Goal: Task Accomplishment & Management: Manage account settings

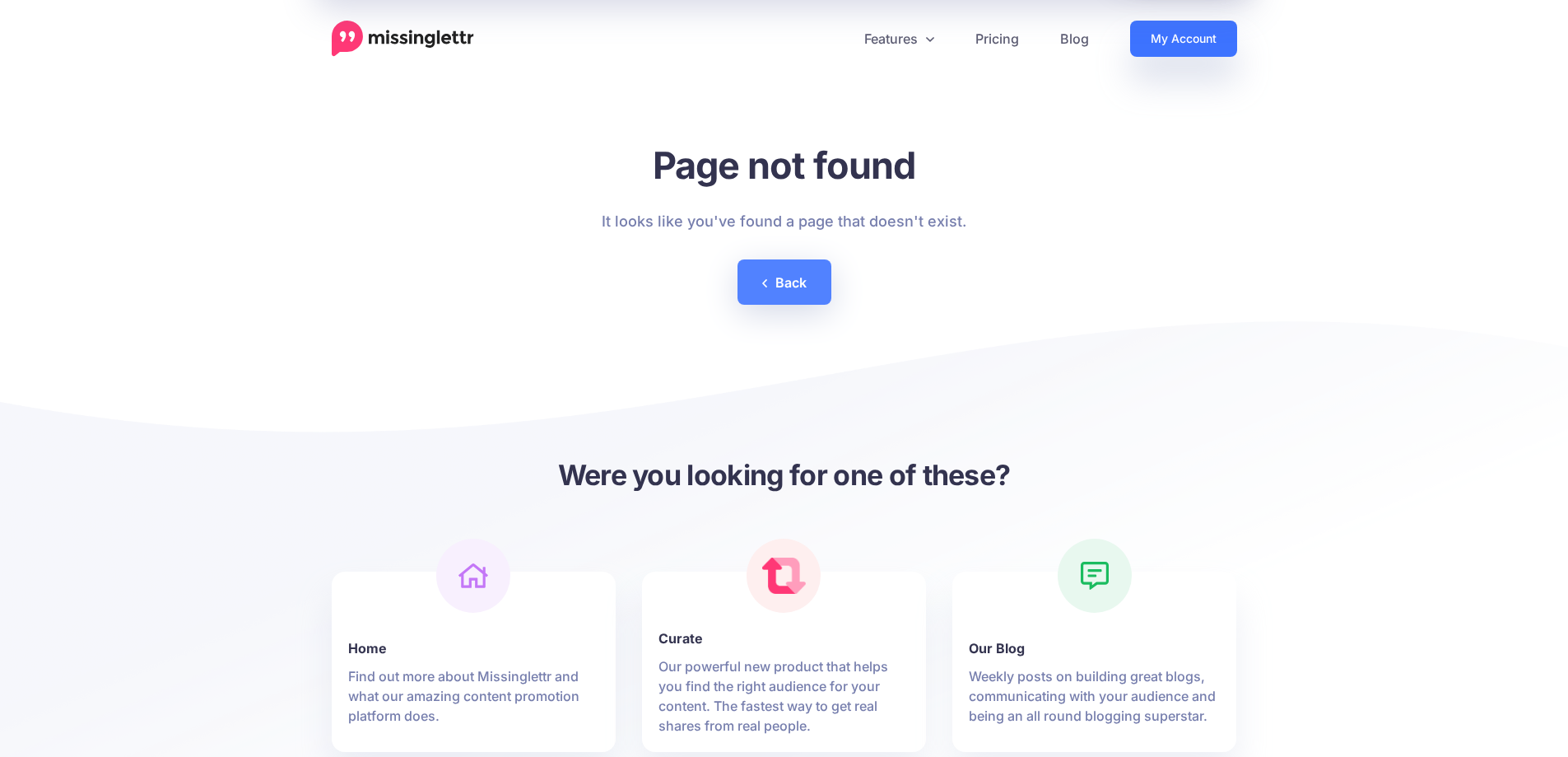
click at [1167, 39] on link "My Account" at bounding box center [1183, 38] width 107 height 36
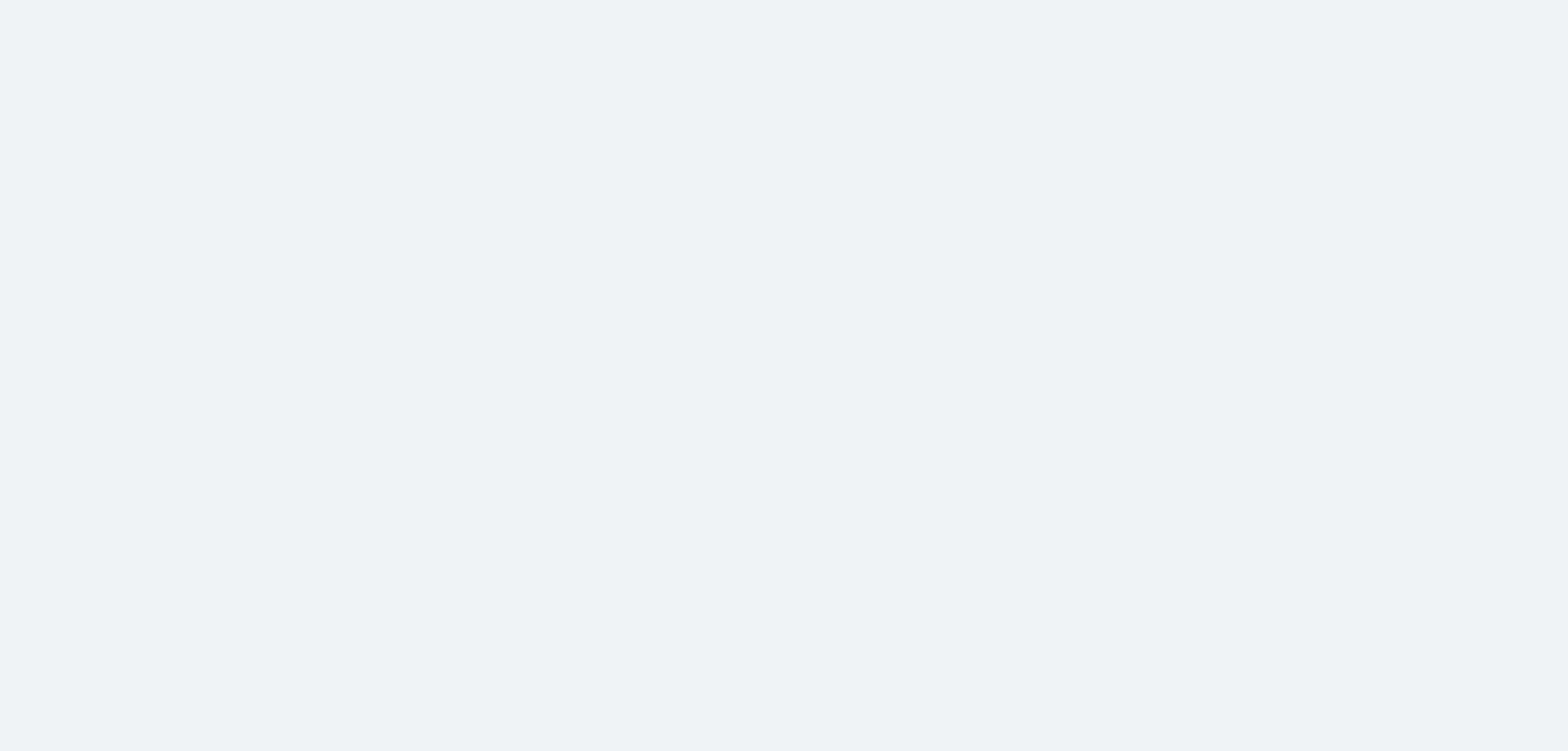
select select
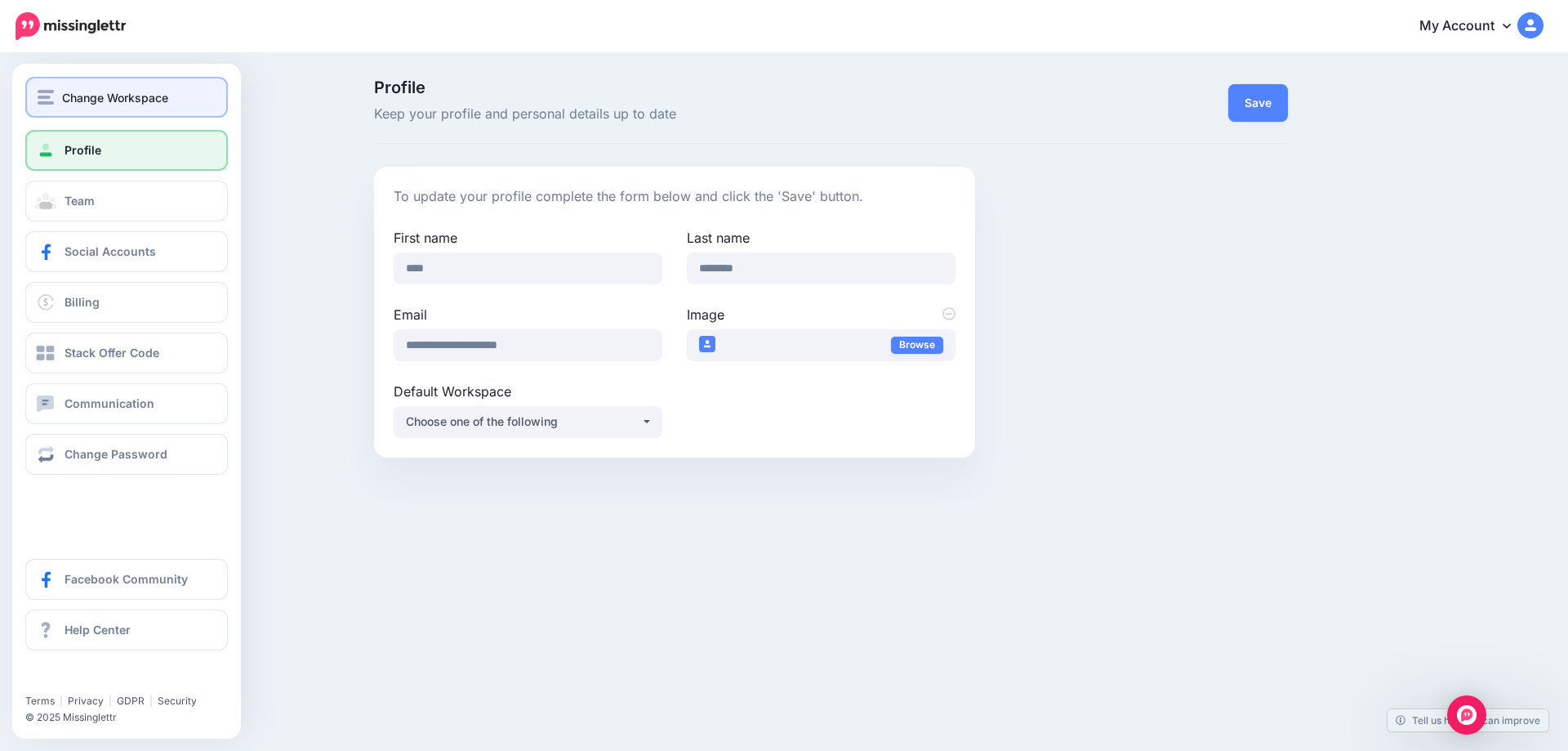
click at [97, 106] on button "Change Workspace" at bounding box center [127, 97] width 202 height 40
drag, startPoint x: 62, startPoint y: 87, endPoint x: 66, endPoint y: 98, distance: 11.7
click at [63, 88] on span "Change Workspace" at bounding box center [114, 98] width 106 height 18
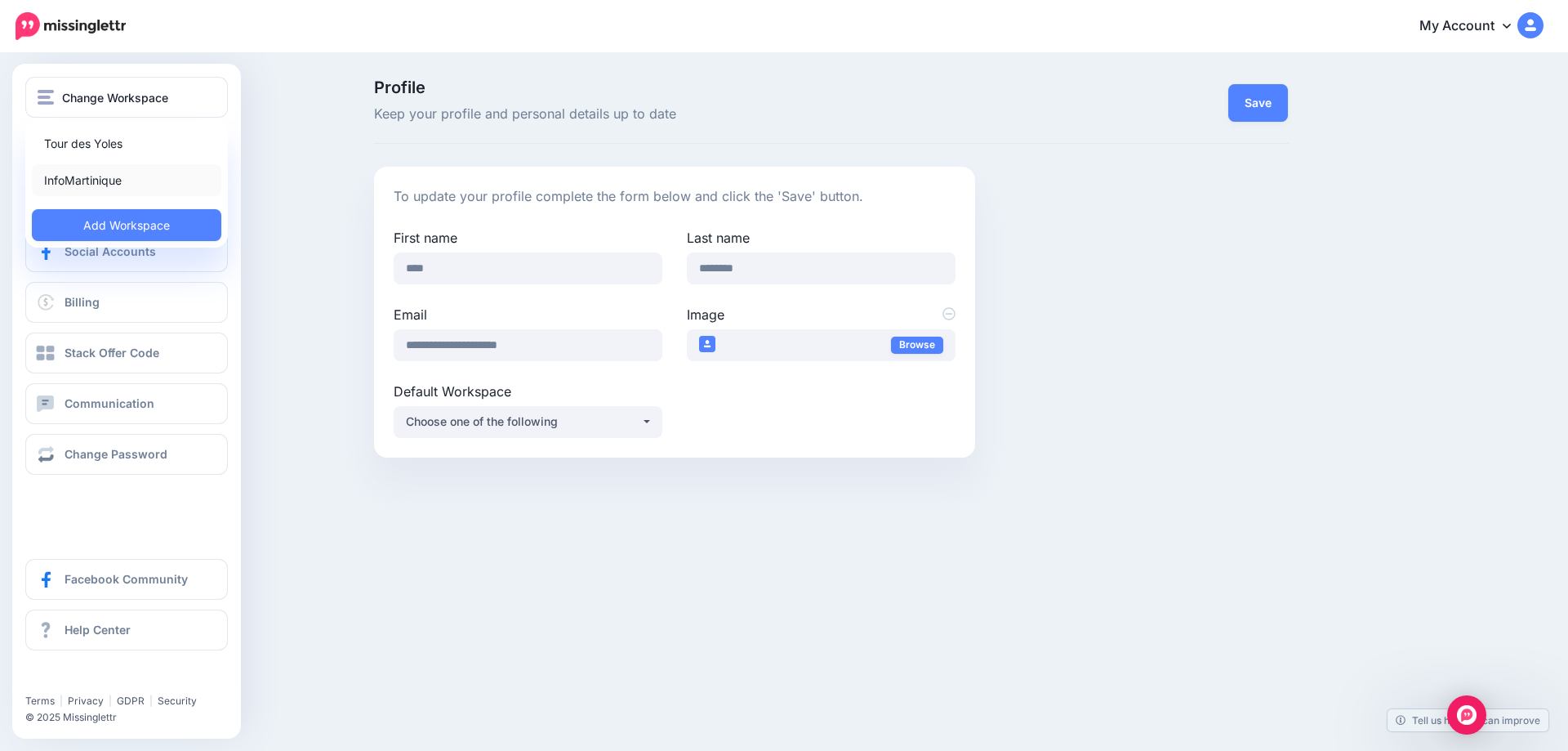
click at [87, 178] on link "InfoMartinique" at bounding box center [127, 179] width 190 height 32
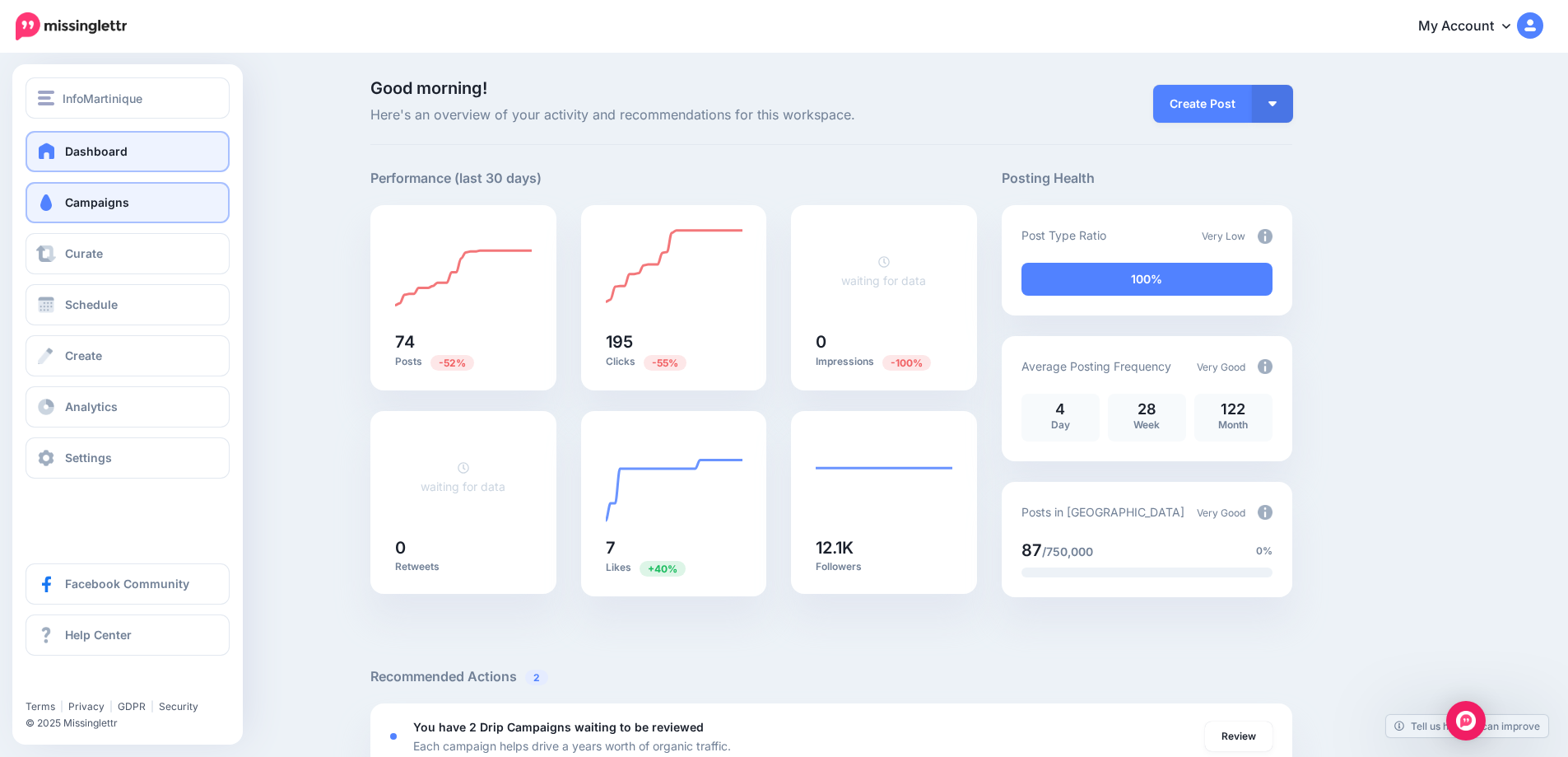
click at [91, 201] on span "Campaigns" at bounding box center [96, 201] width 64 height 14
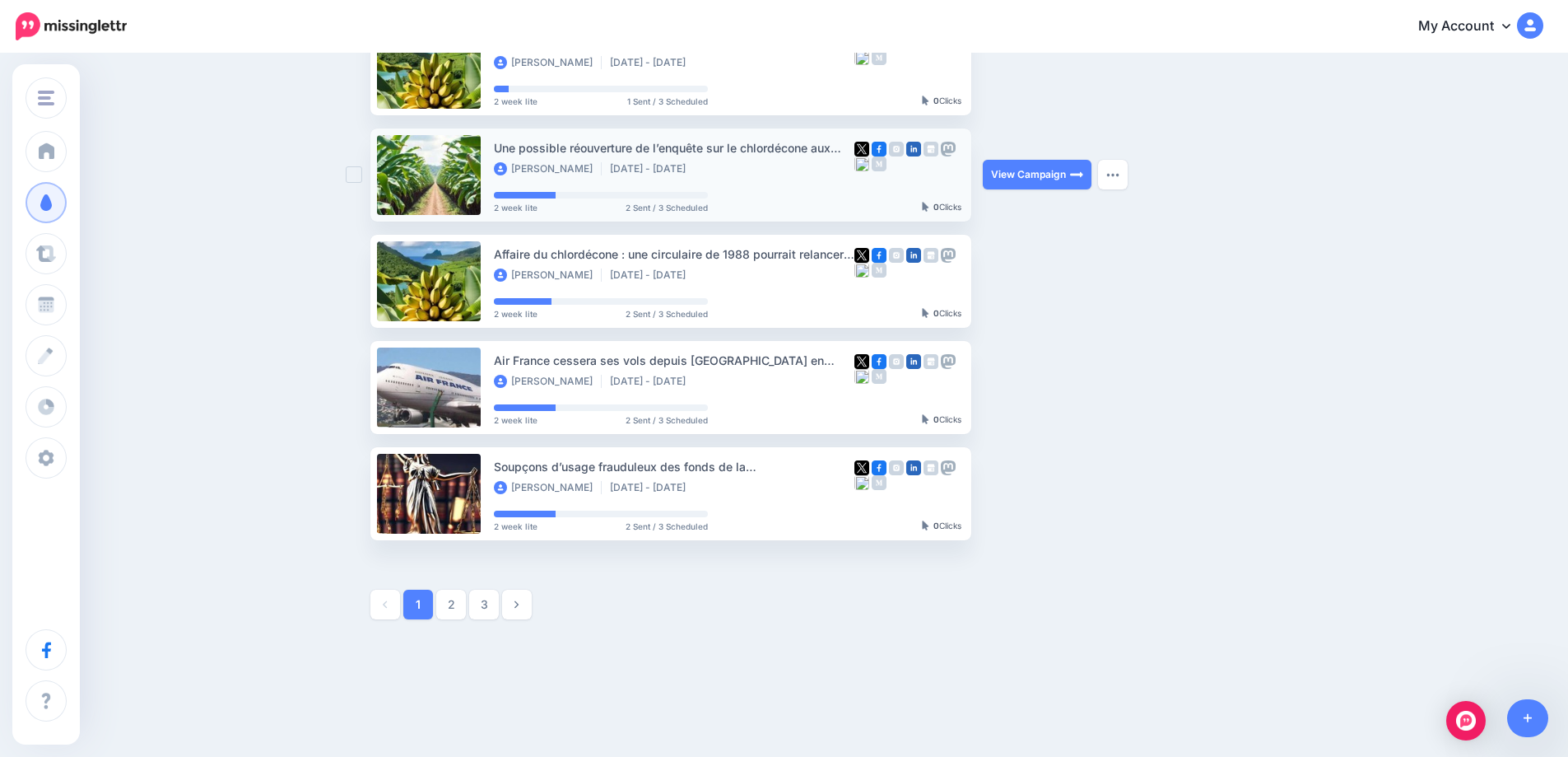
scroll to position [741, 0]
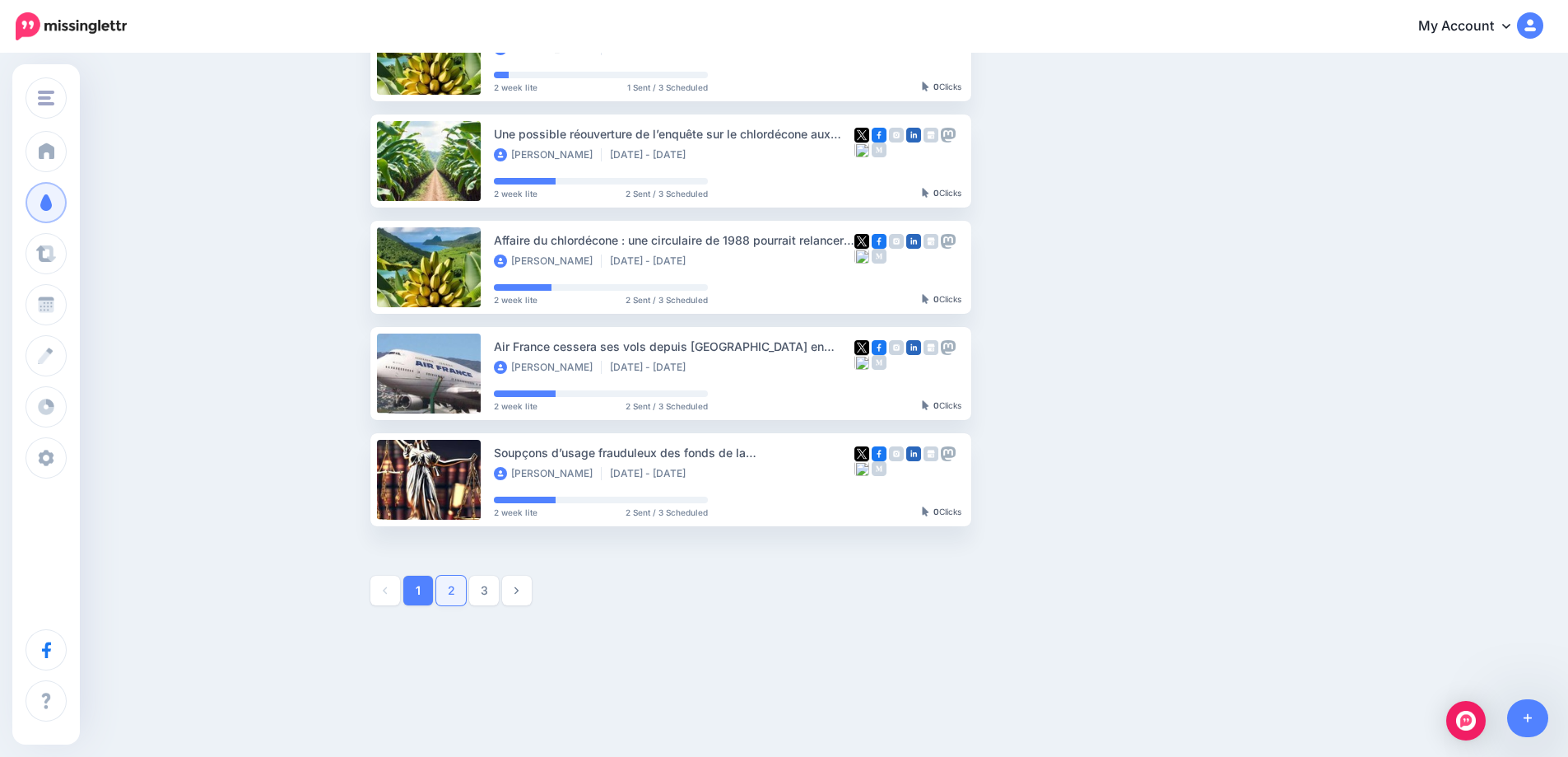
click at [459, 586] on link "2" at bounding box center [451, 590] width 30 height 30
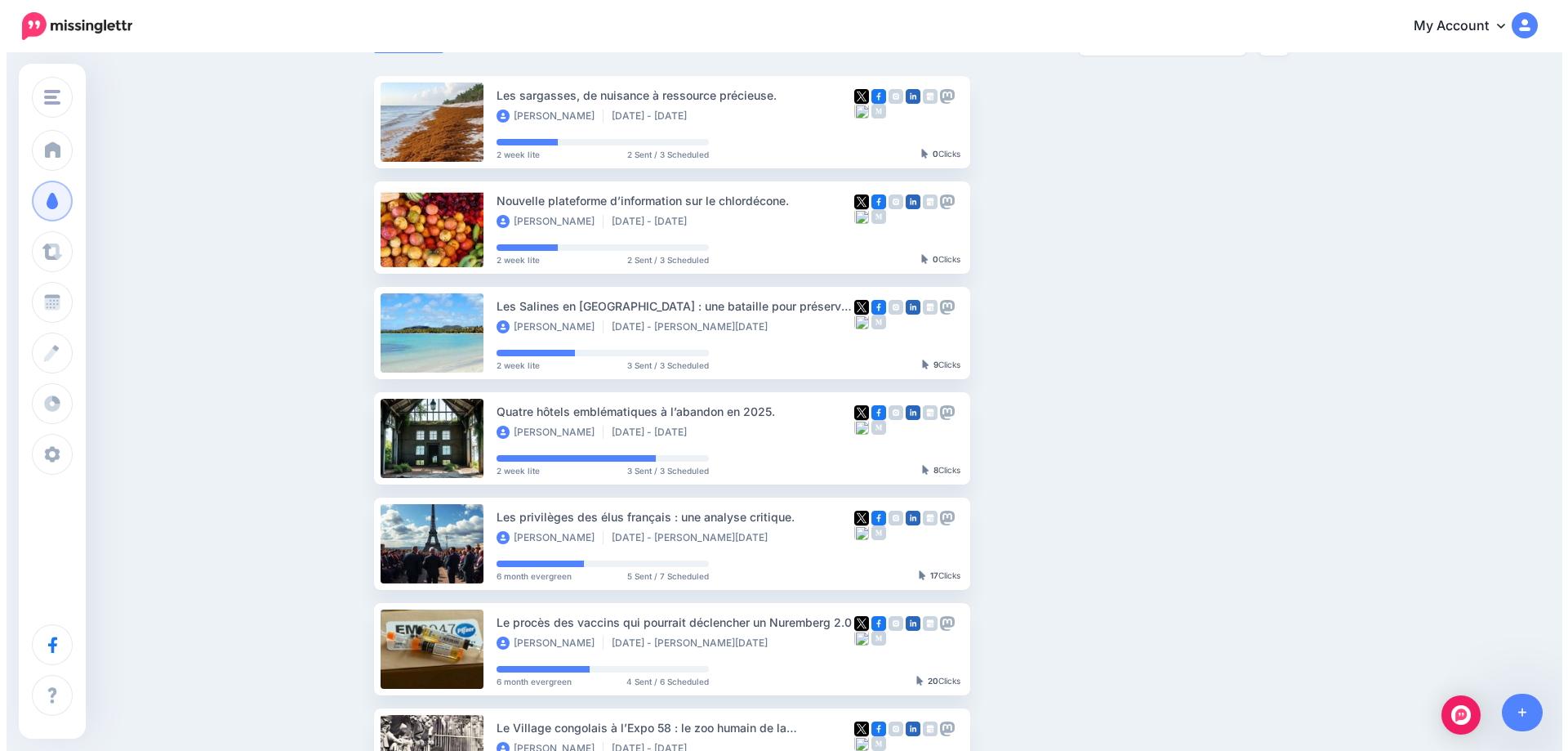
scroll to position [0, 0]
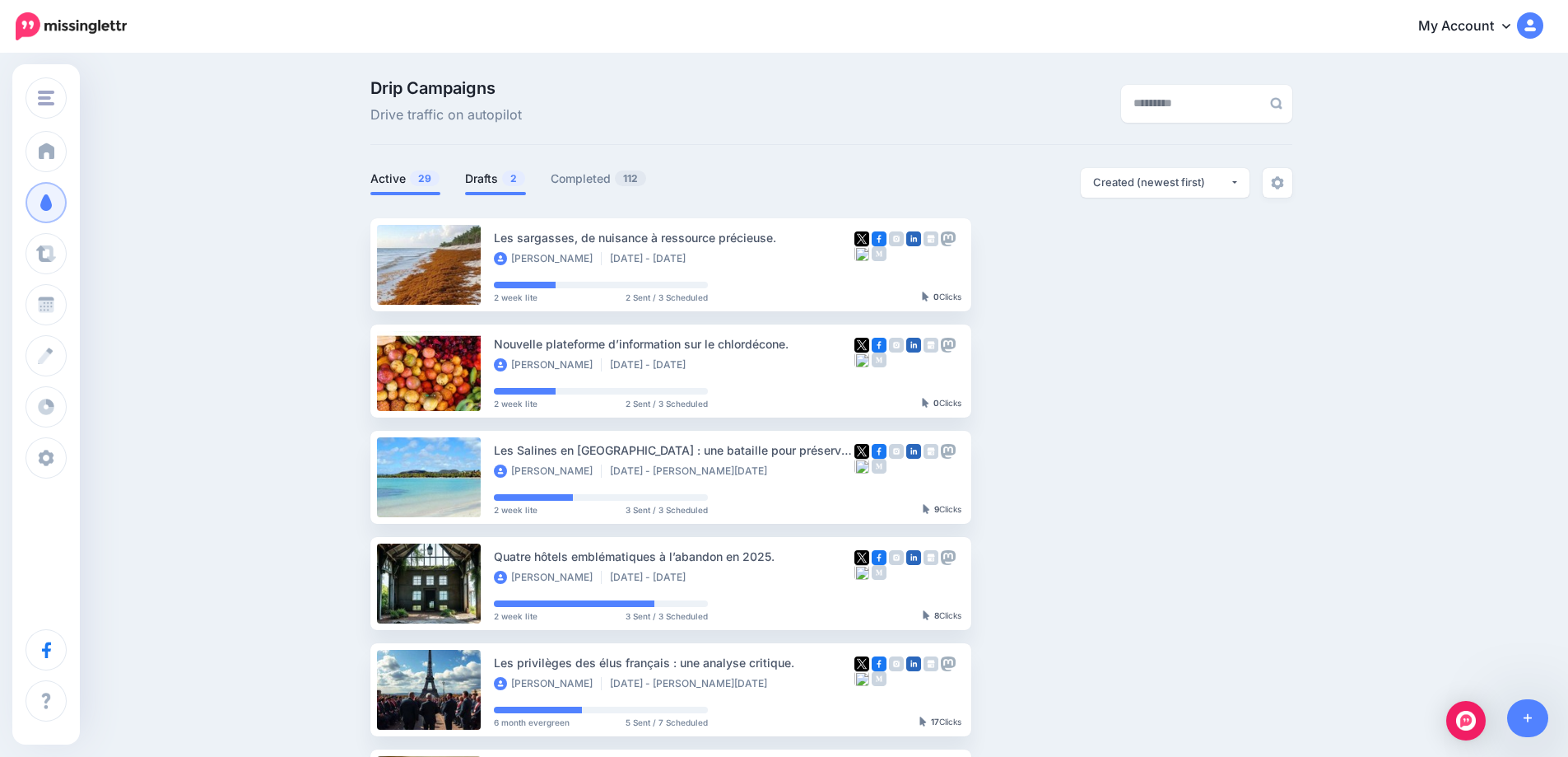
click at [507, 184] on link "Drafts 2" at bounding box center [496, 178] width 61 height 19
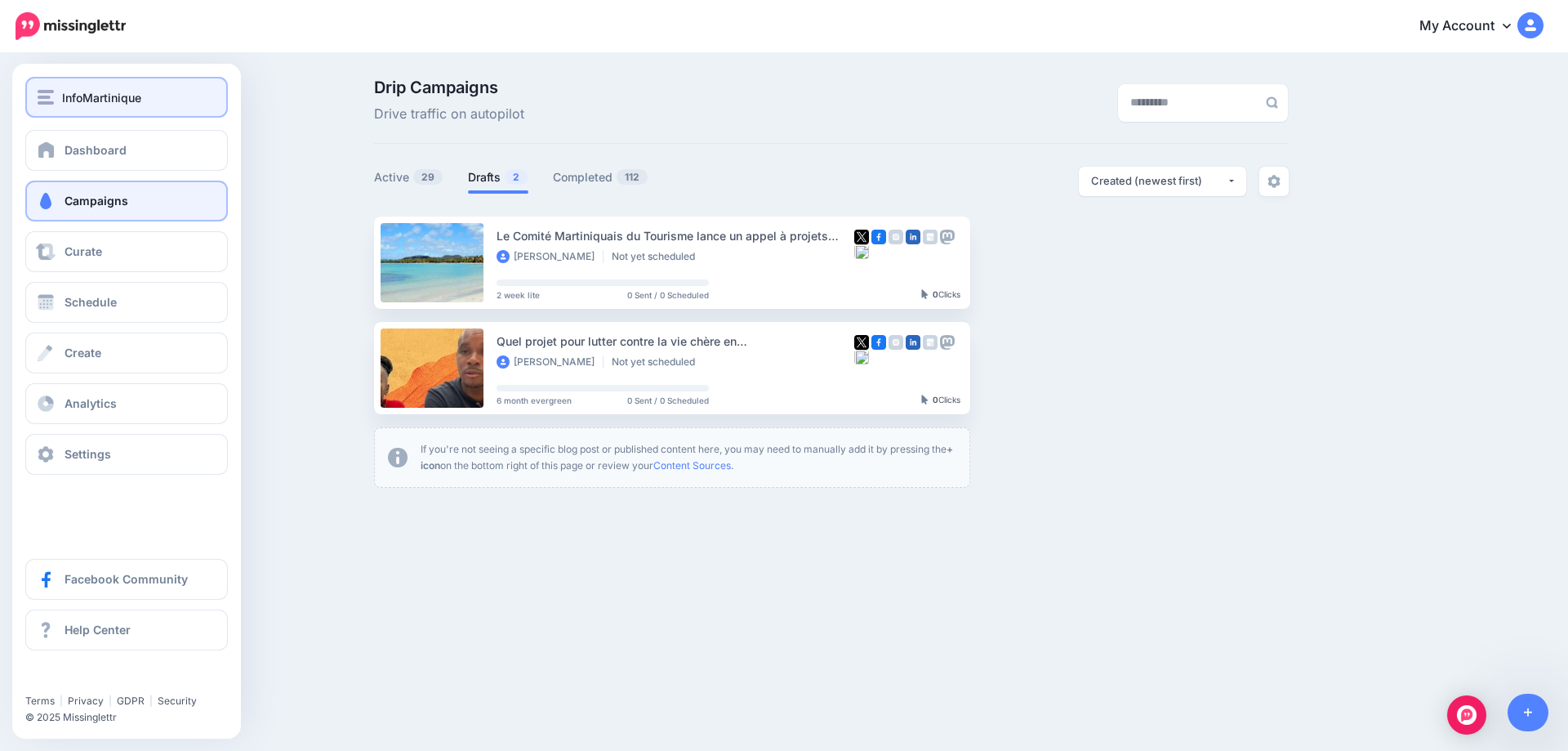
click at [117, 103] on span "InfoMartinique" at bounding box center [101, 98] width 79 height 18
